Goal: Use online tool/utility: Utilize a website feature to perform a specific function

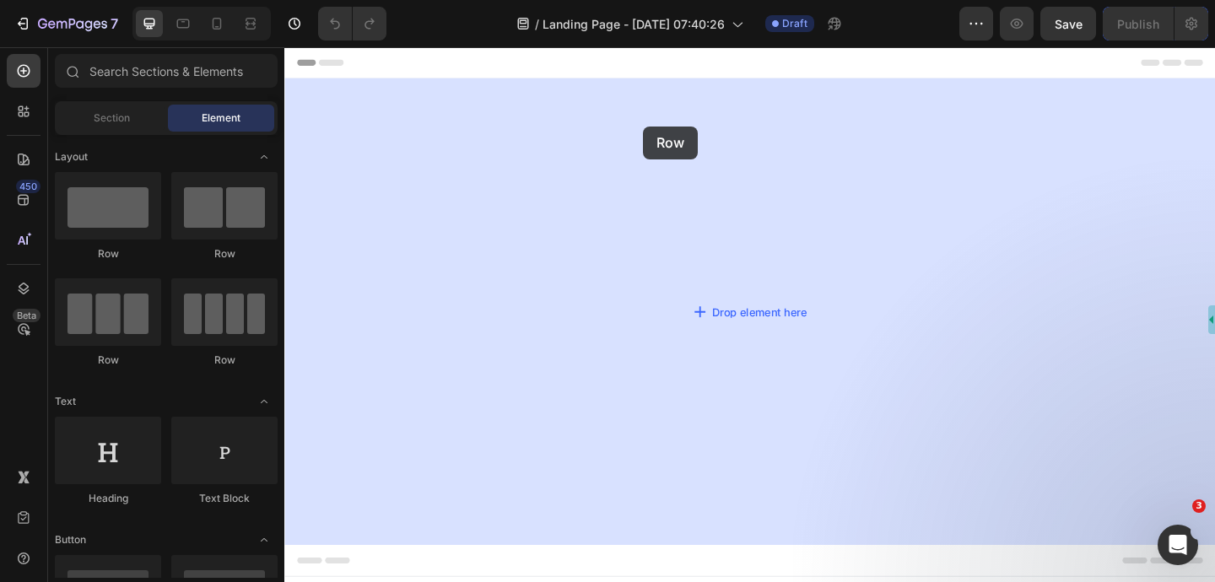
drag, startPoint x: 514, startPoint y: 249, endPoint x: 674, endPoint y: 132, distance: 198.2
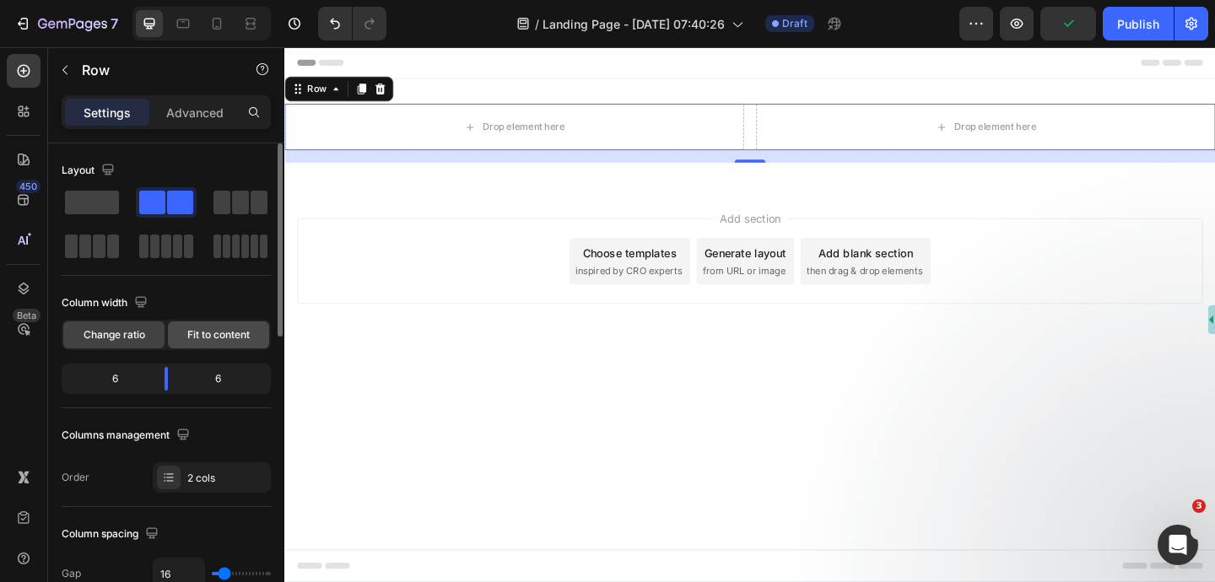
click at [212, 337] on span "Fit to content" at bounding box center [218, 334] width 62 height 15
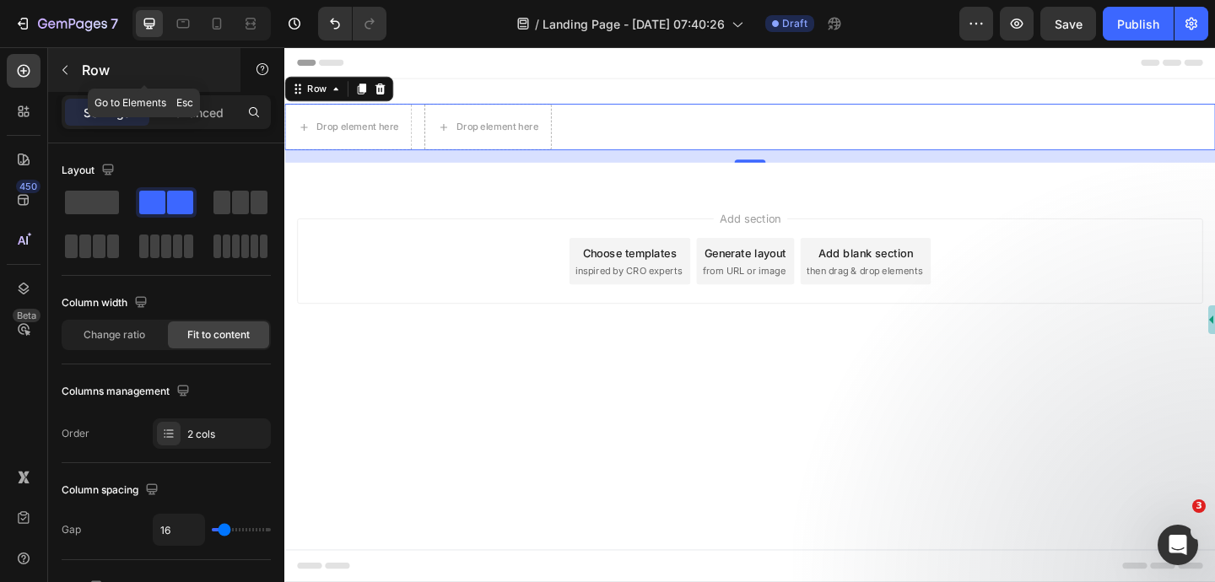
click at [64, 65] on icon "button" at bounding box center [65, 70] width 14 height 14
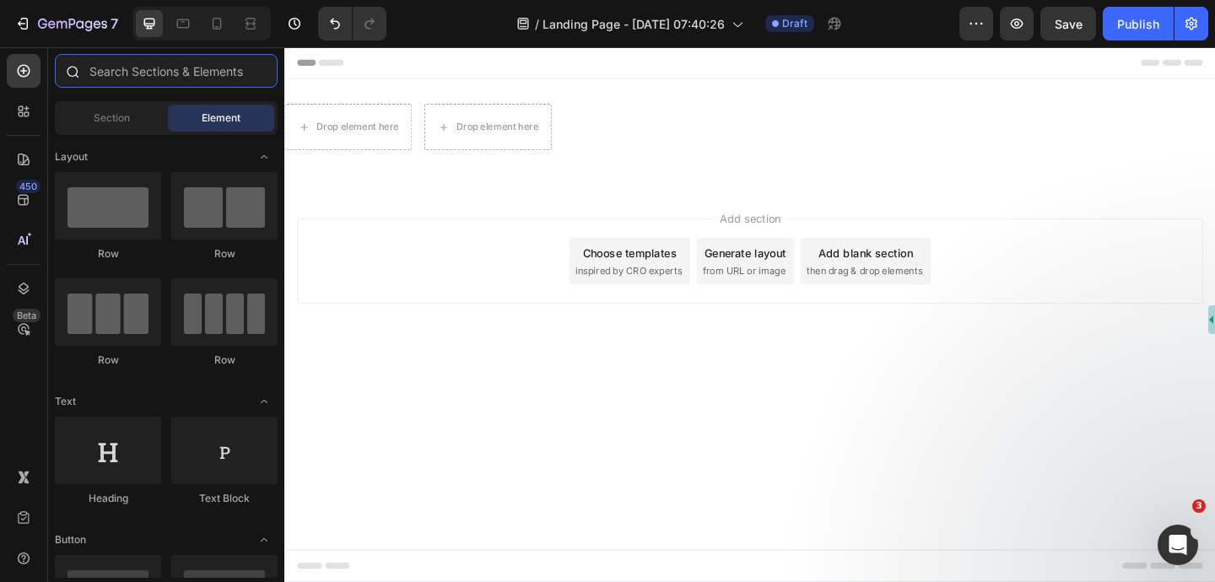
click at [181, 74] on input "text" at bounding box center [166, 71] width 223 height 34
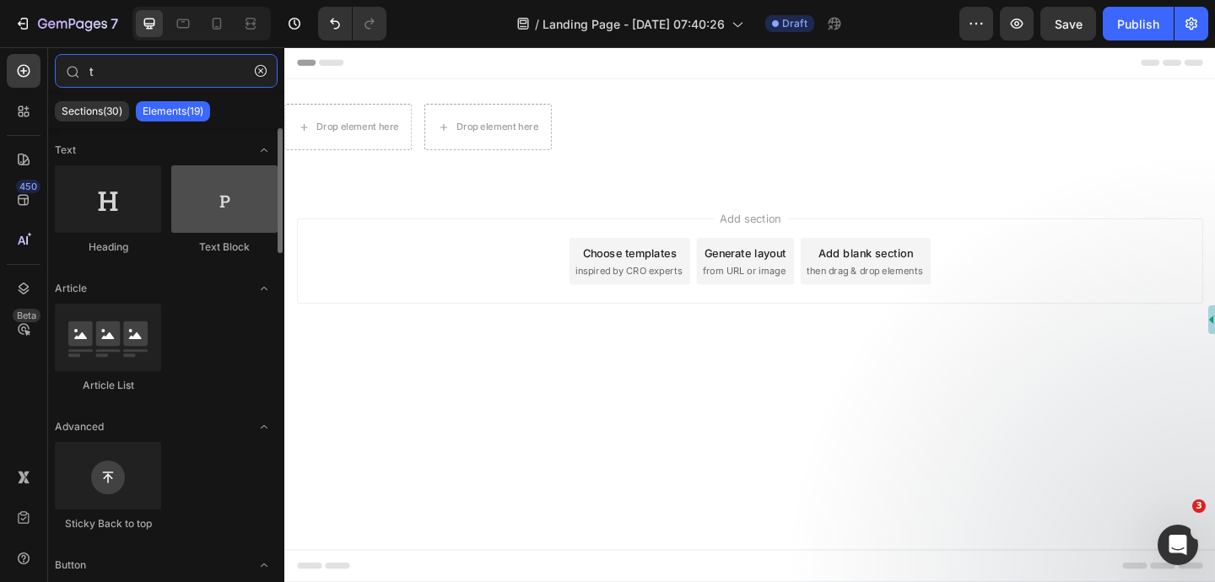
type input "t"
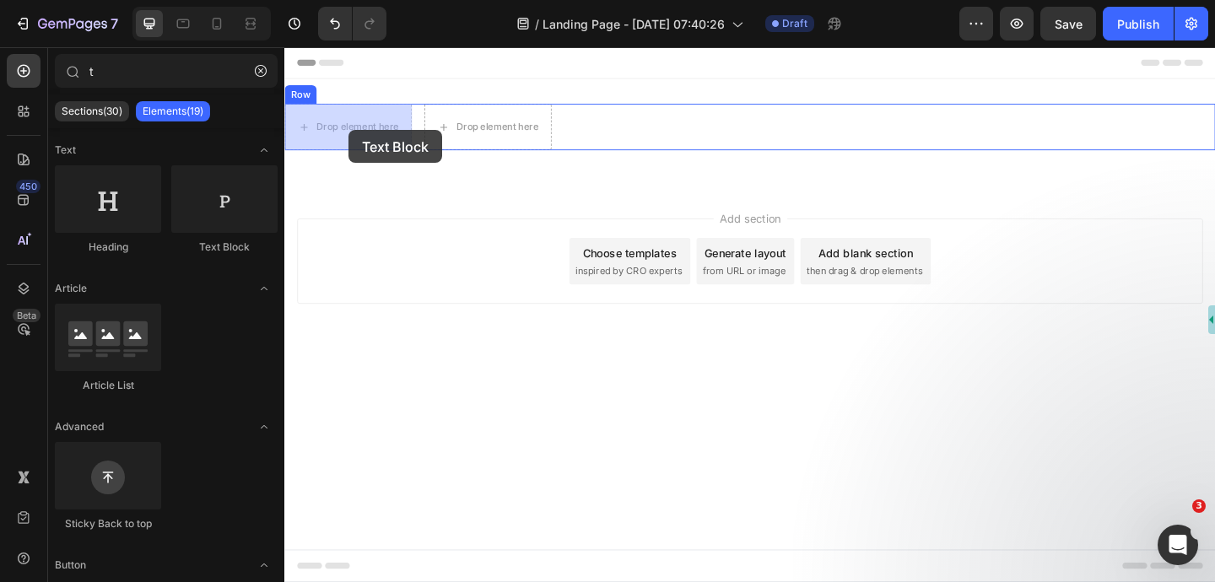
drag, startPoint x: 515, startPoint y: 264, endPoint x: 354, endPoint y: 138, distance: 204.4
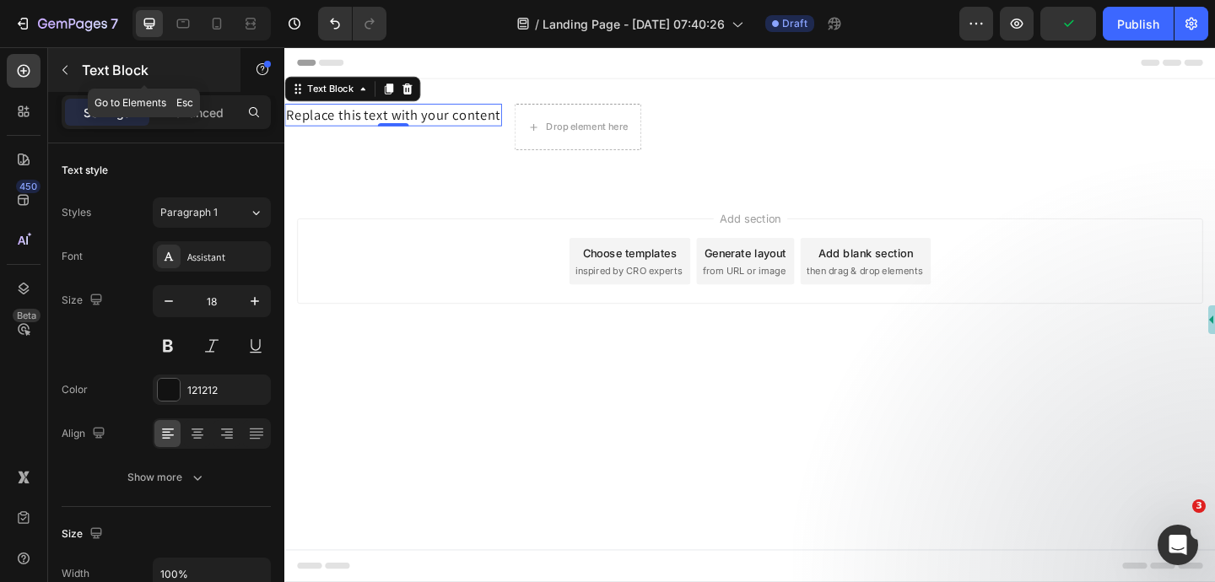
click at [68, 66] on icon "button" at bounding box center [65, 70] width 14 height 14
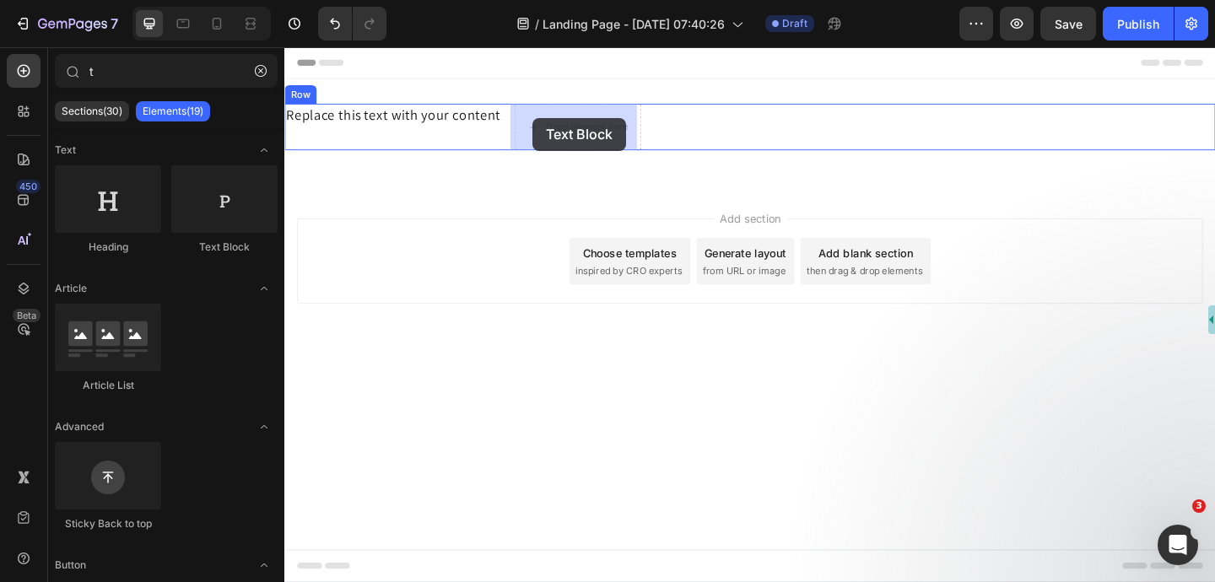
drag, startPoint x: 521, startPoint y: 247, endPoint x: 554, endPoint y: 124, distance: 127.5
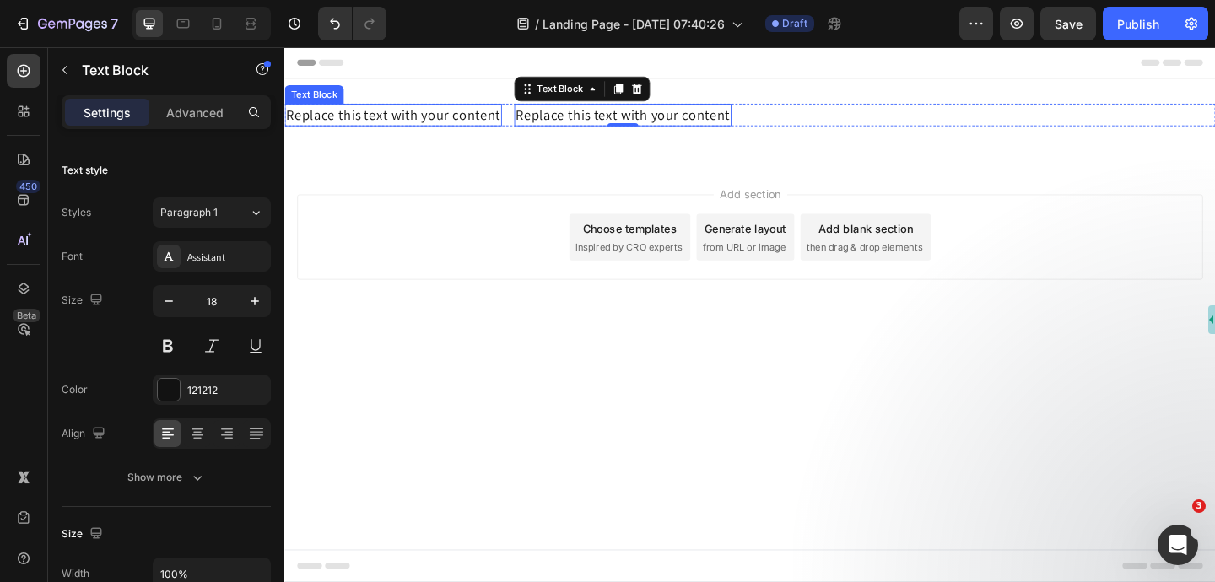
click at [315, 100] on div "Text Block" at bounding box center [316, 98] width 57 height 15
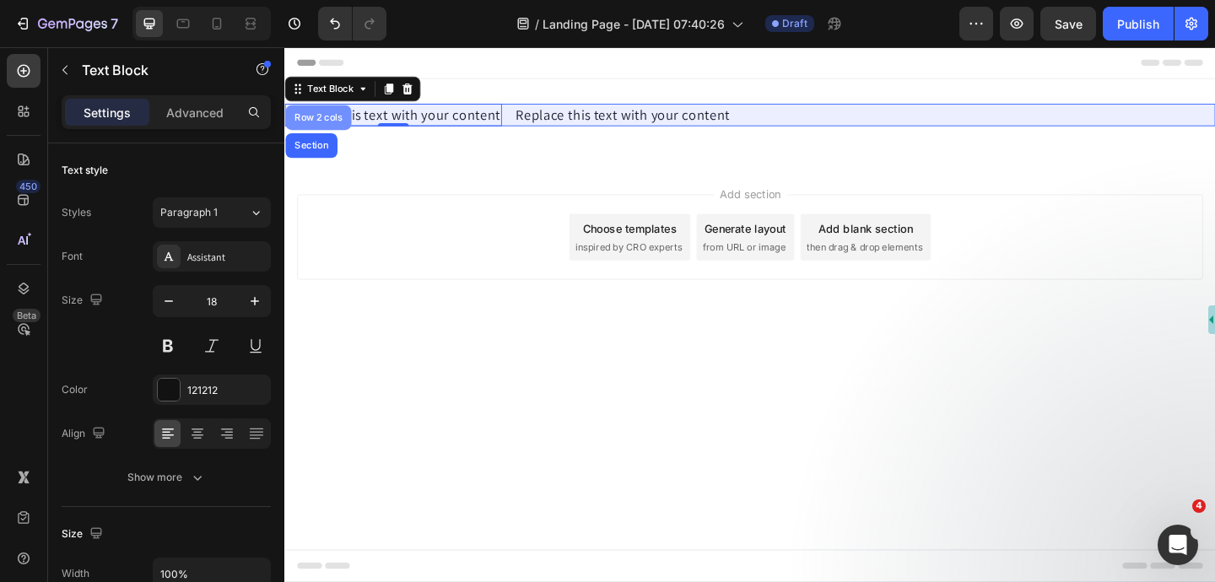
click at [327, 121] on div "Row 2 cols" at bounding box center [321, 124] width 58 height 10
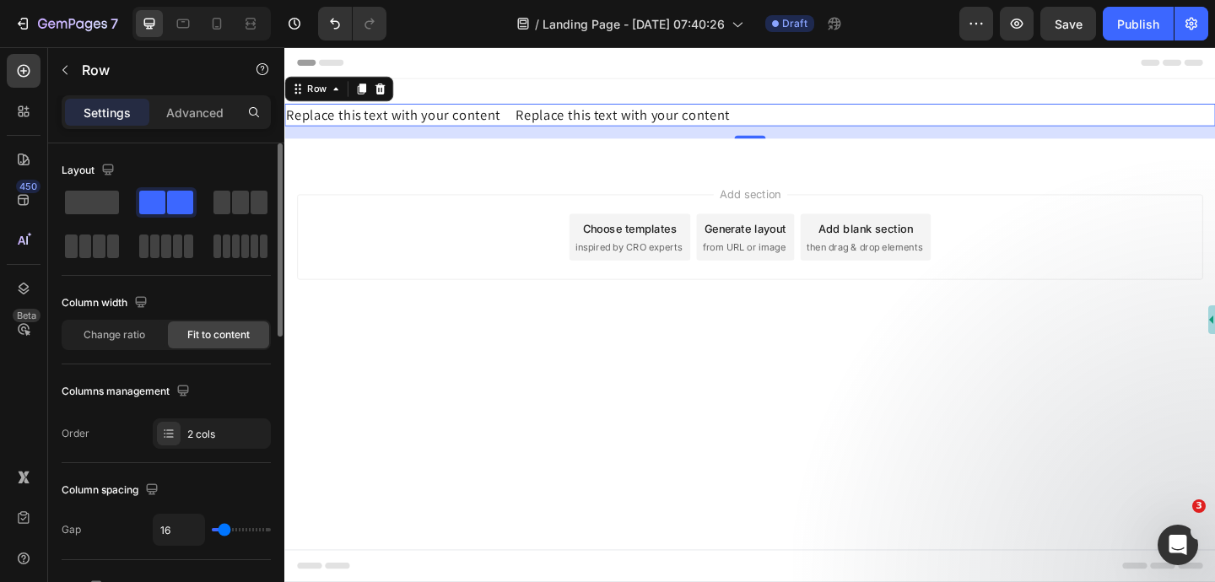
type input "17"
type input "11"
type input "3"
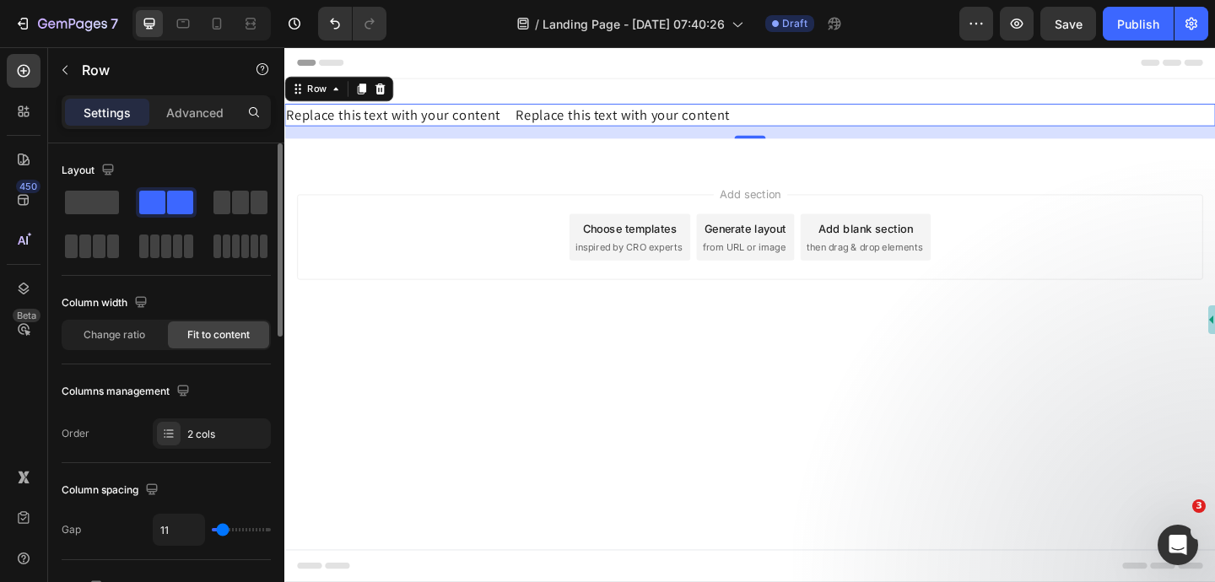
type input "3"
type input "0"
drag, startPoint x: 226, startPoint y: 533, endPoint x: 196, endPoint y: 548, distance: 34.0
type input "0"
click at [212, 532] on input "range" at bounding box center [241, 529] width 59 height 3
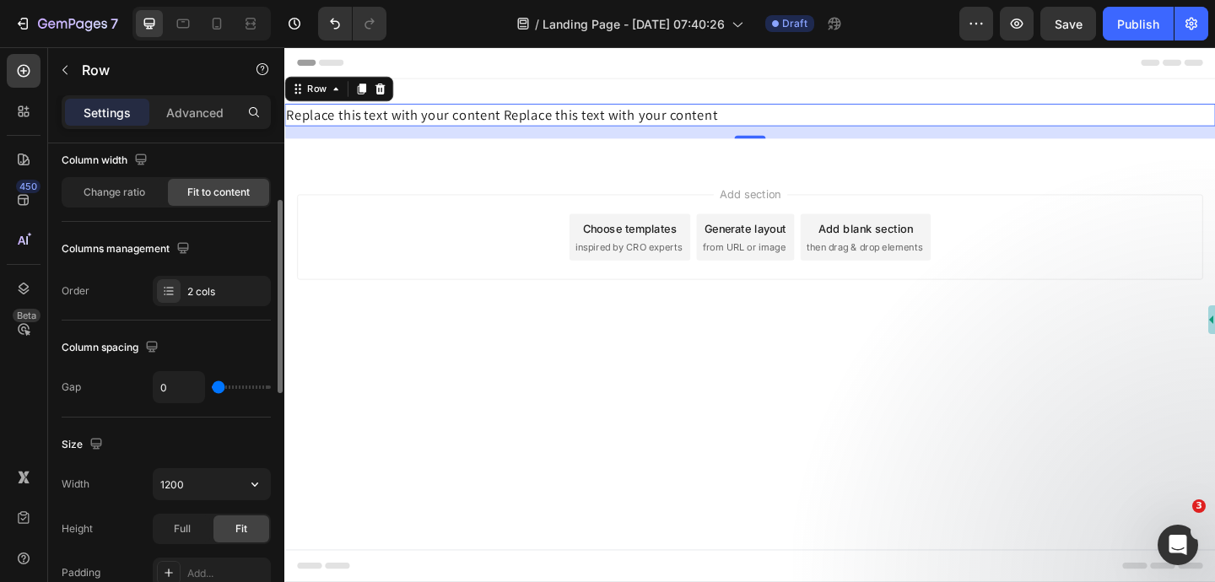
scroll to position [145, 0]
